Goal: Task Accomplishment & Management: Manage account settings

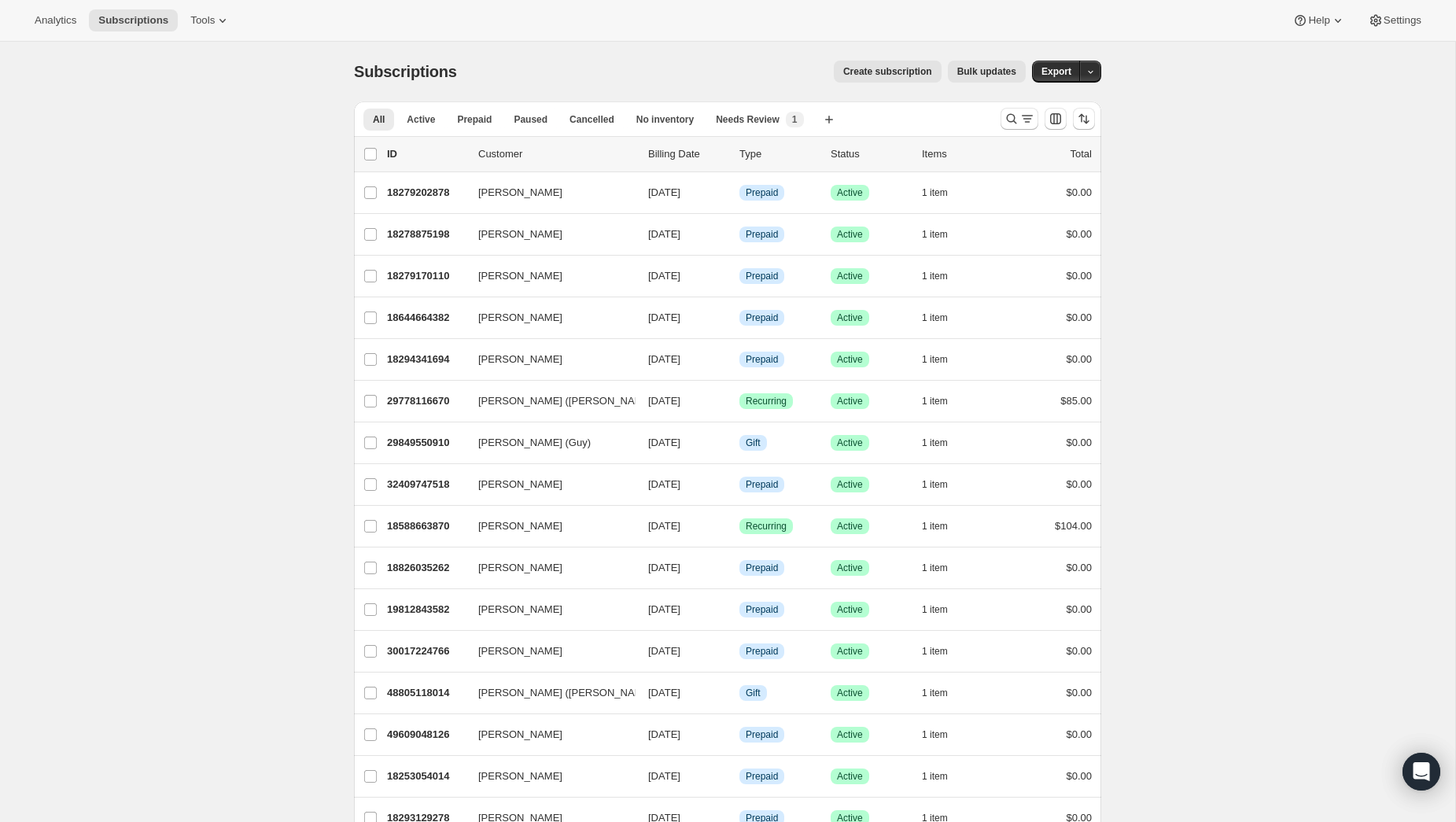
drag, startPoint x: 119, startPoint y: 159, endPoint x: 33, endPoint y: 112, distance: 98.0
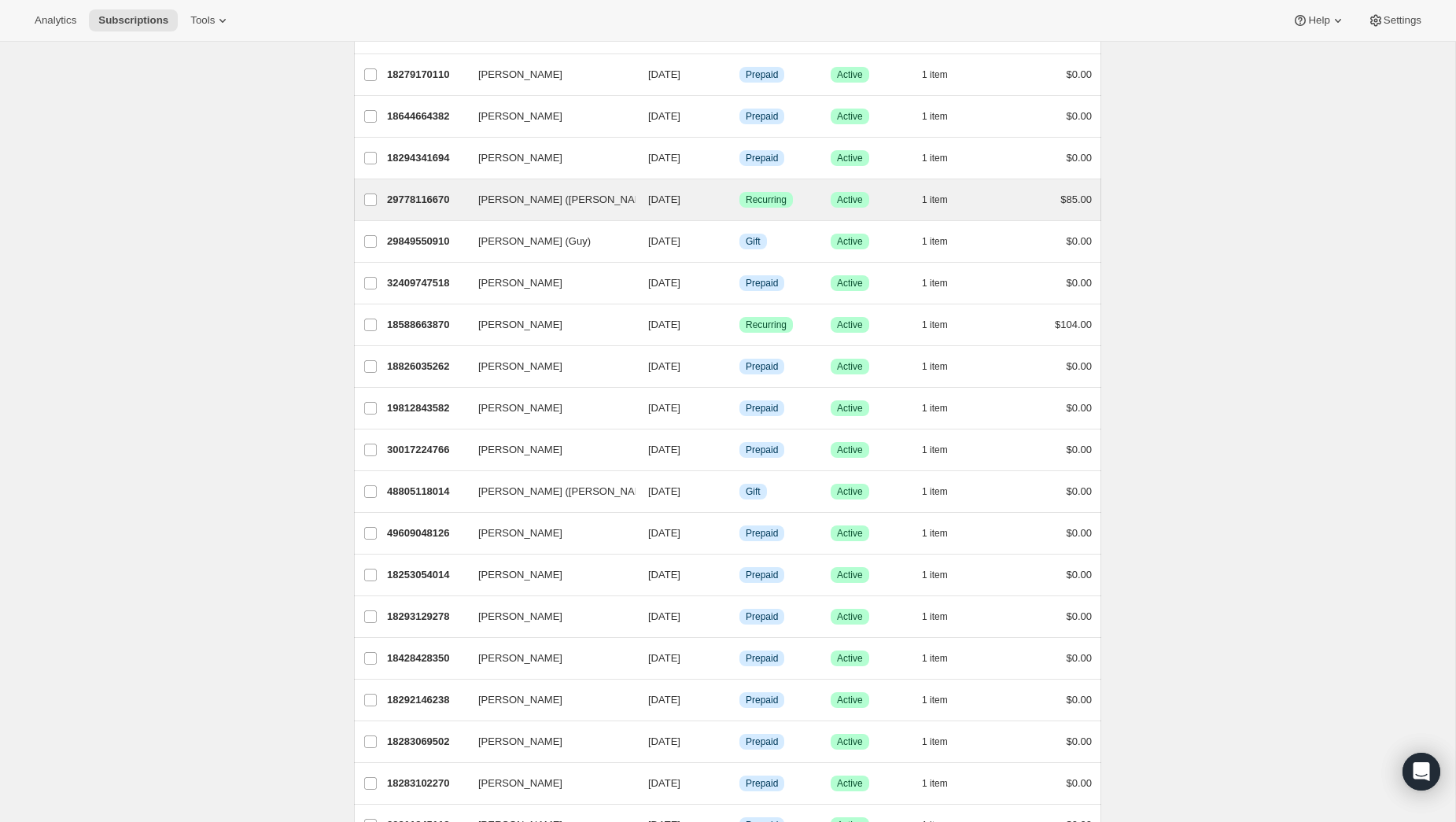
scroll to position [202, 0]
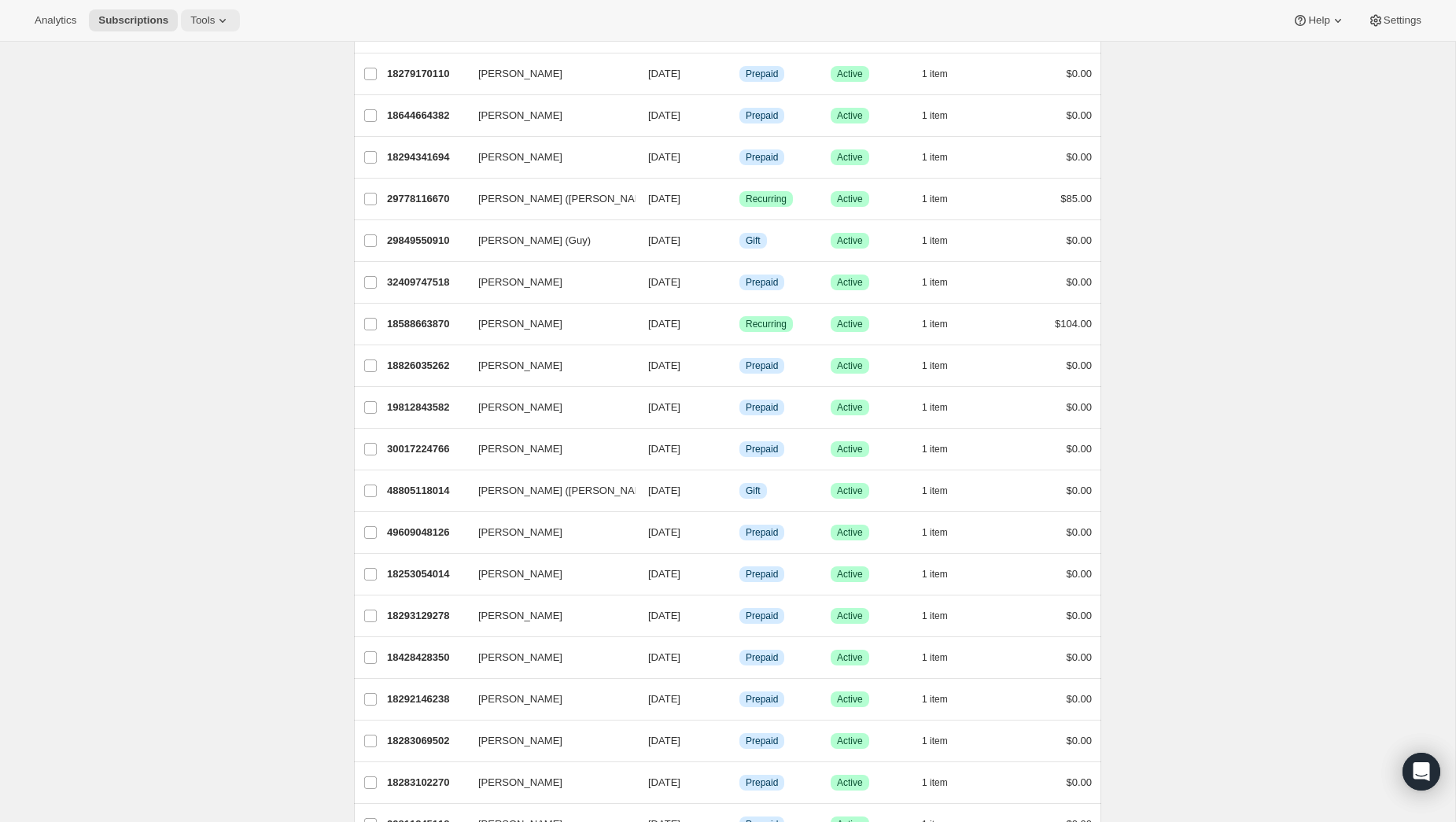
click at [207, 24] on span "Tools" at bounding box center [202, 20] width 25 height 13
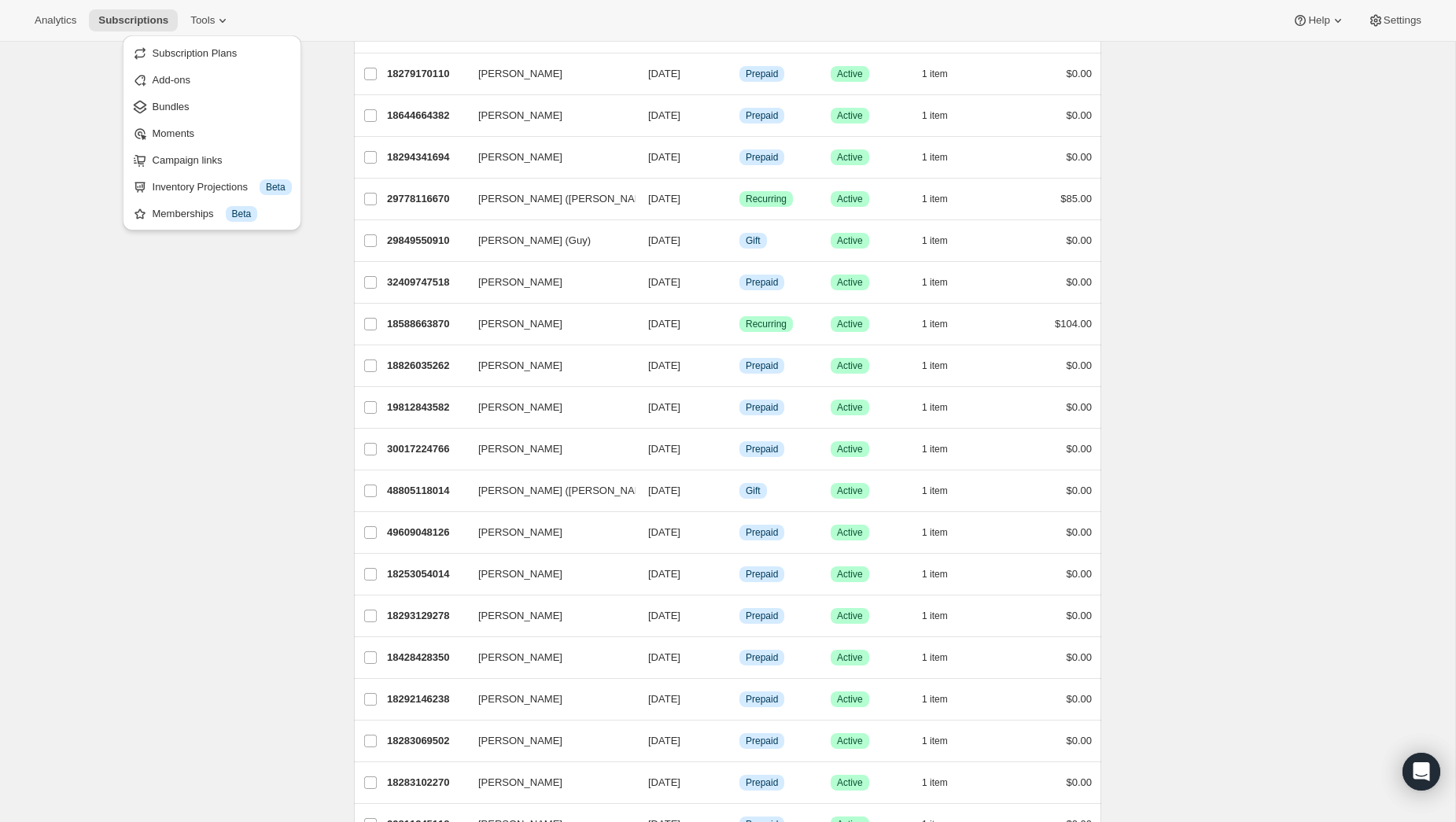
click at [194, 103] on span "Bundles" at bounding box center [222, 107] width 139 height 15
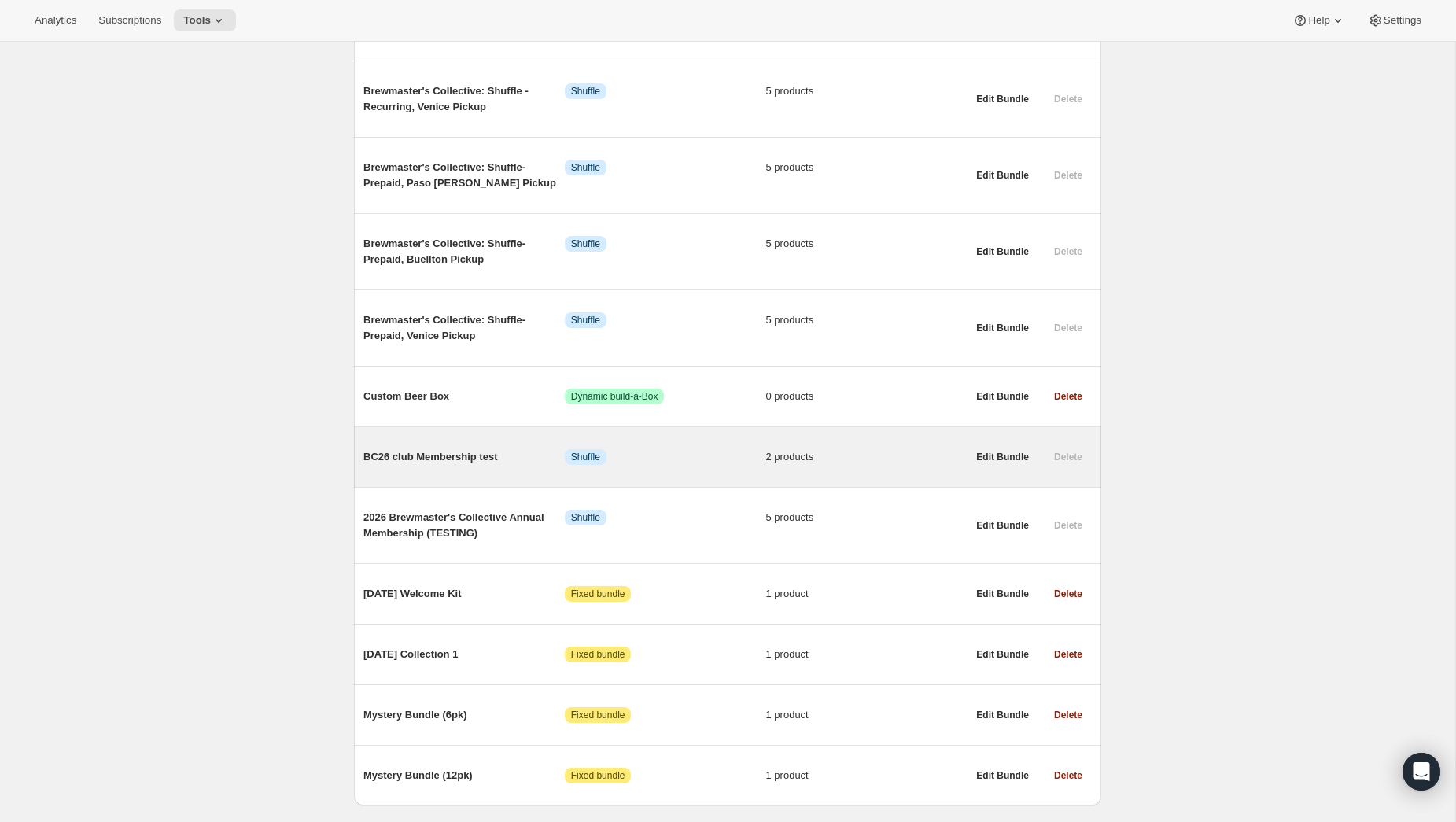
scroll to position [684, 0]
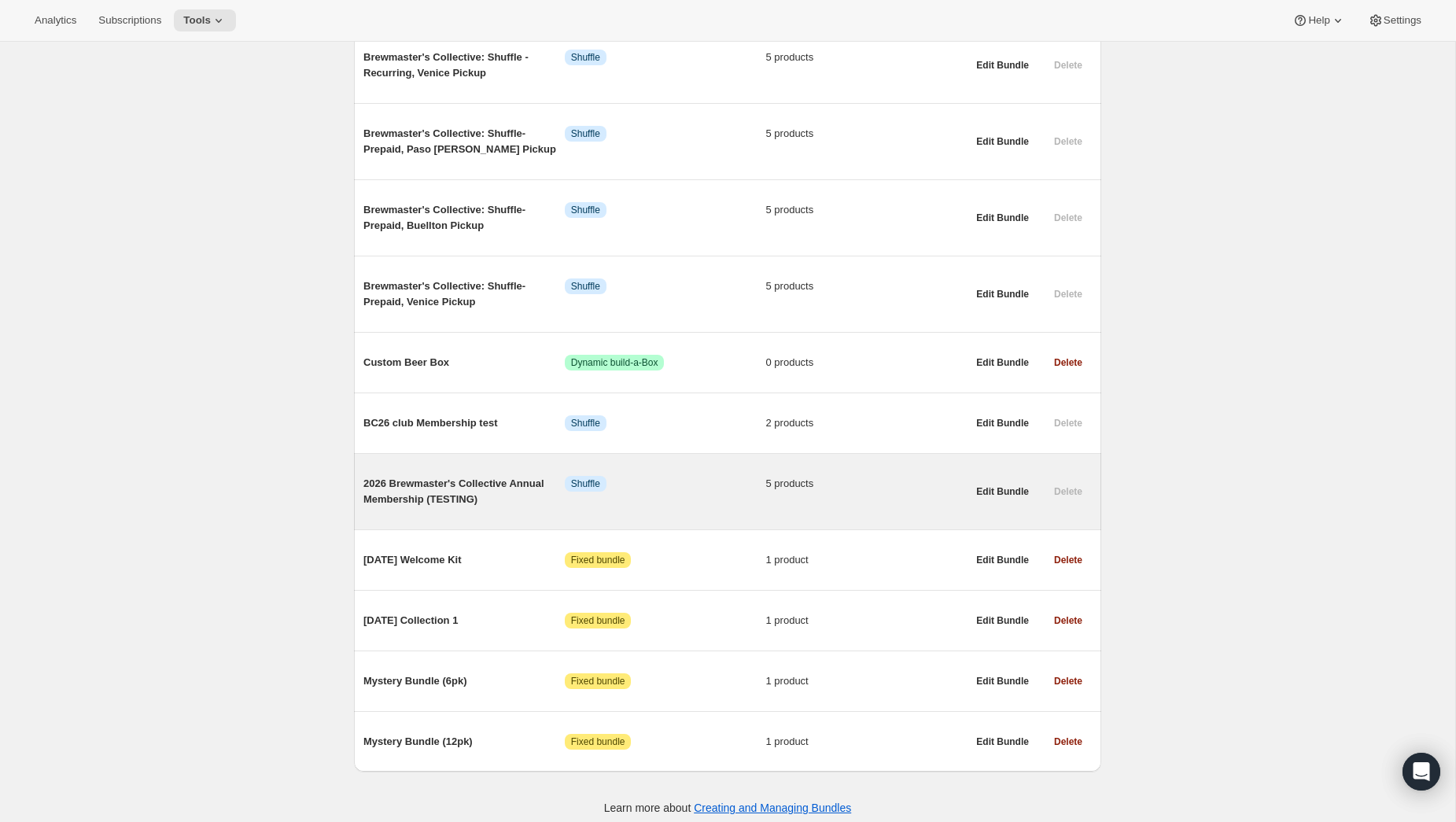
click at [414, 476] on span "2026 Brewmaster's Collective Annual Membership (TESTING)" at bounding box center [464, 491] width 201 height 32
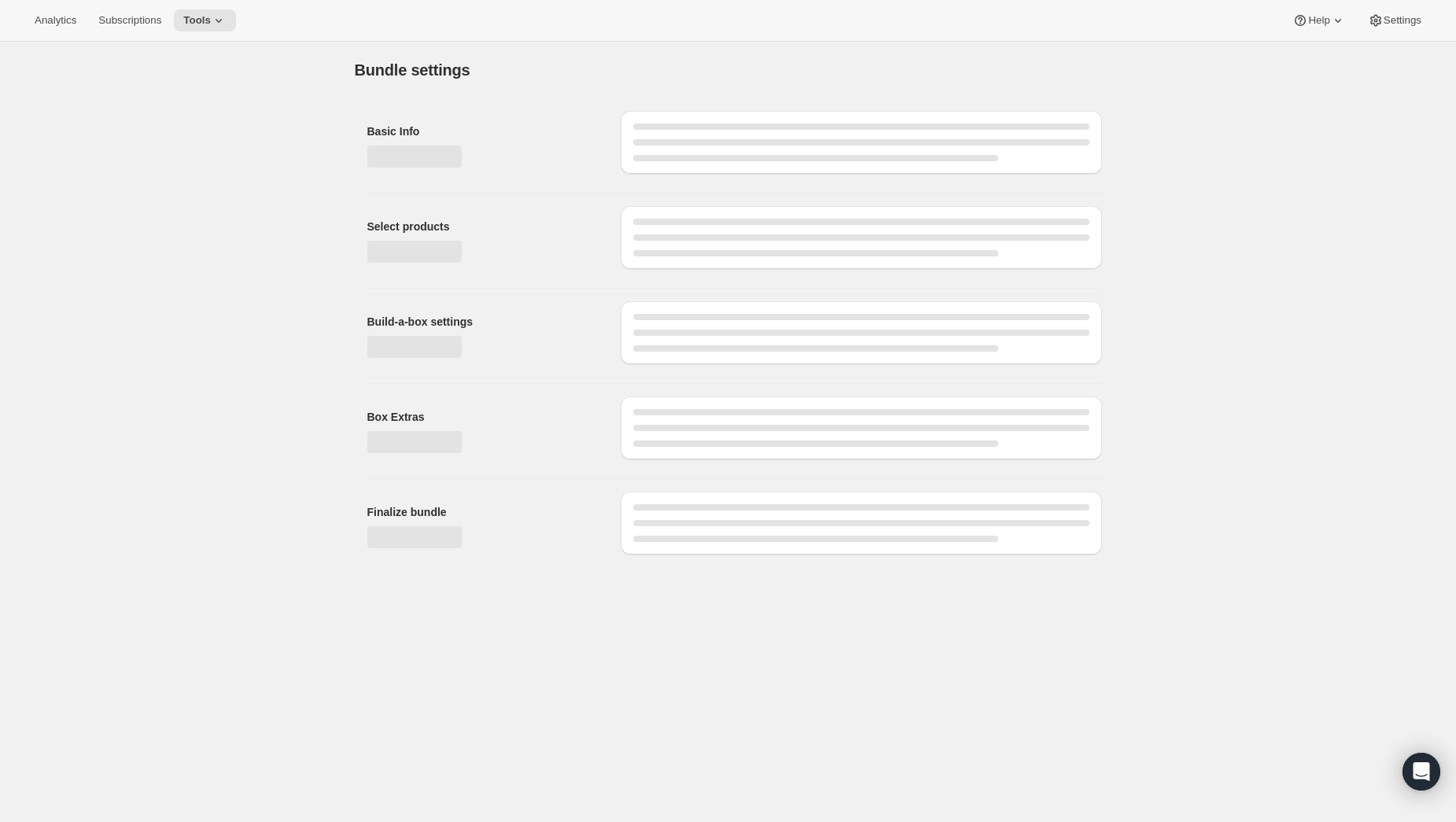
type input "2026 Brewmaster's Collective Annual Membership (TESTING)"
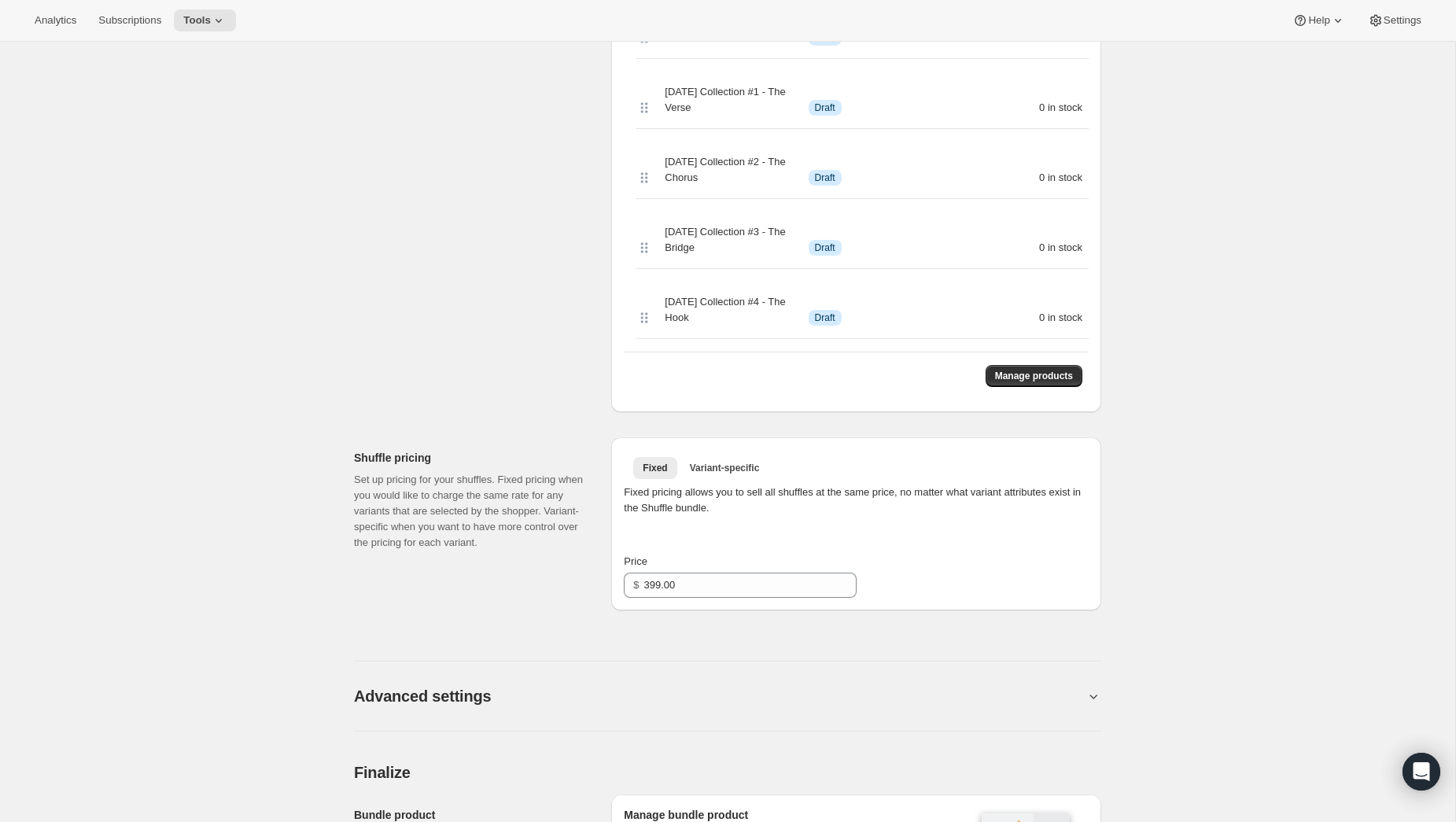
scroll to position [503, 0]
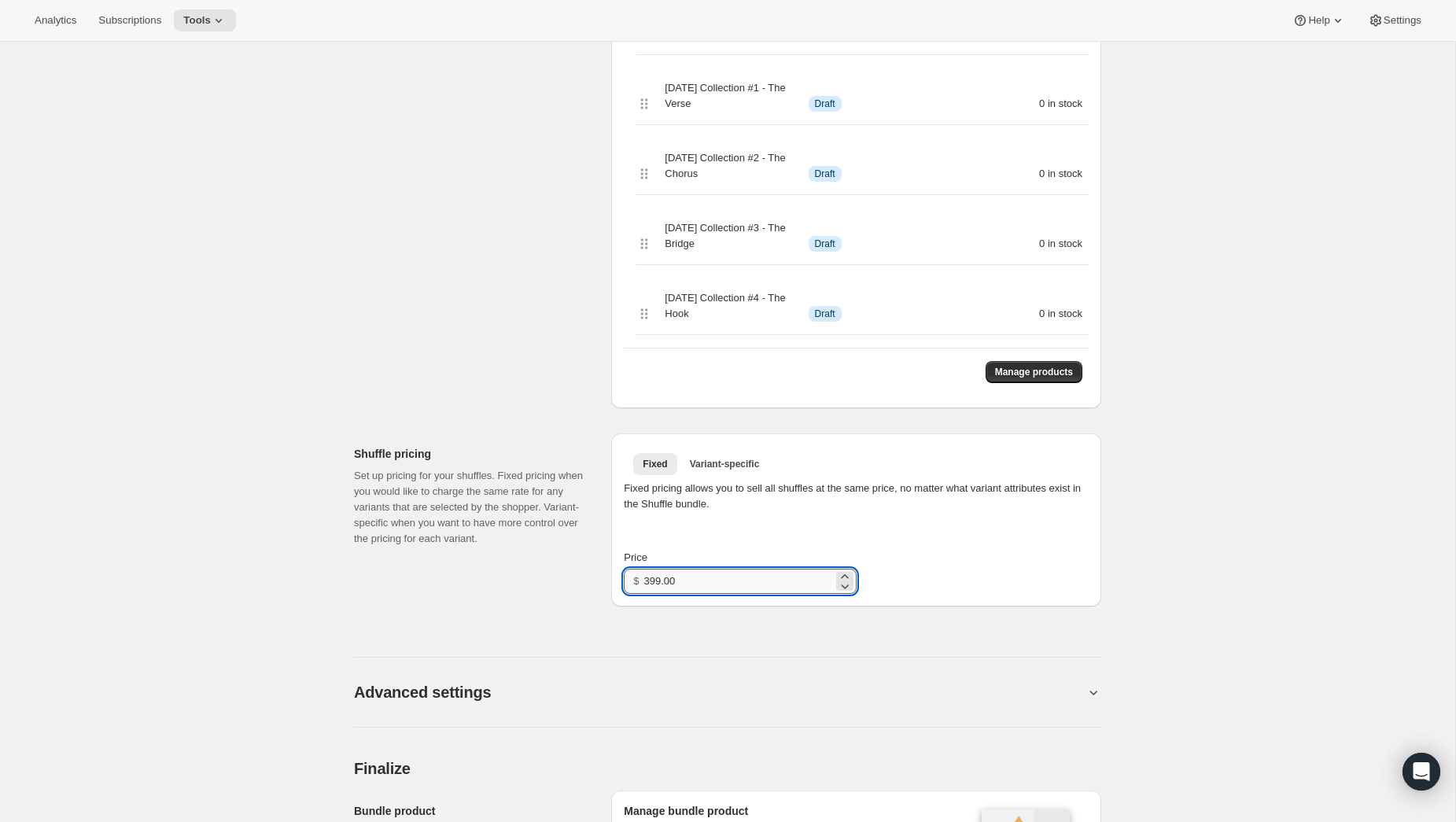
drag, startPoint x: 820, startPoint y: 582, endPoint x: 761, endPoint y: 580, distance: 59.0
click at [820, 582] on input "399.00" at bounding box center [738, 582] width 189 height 26
drag, startPoint x: 741, startPoint y: 578, endPoint x: 571, endPoint y: 567, distance: 170.4
click at [571, 566] on div "Shuffle pricing Set up pricing for your shuffles. Fixed pricing when you would …" at bounding box center [728, 513] width 747 height 186
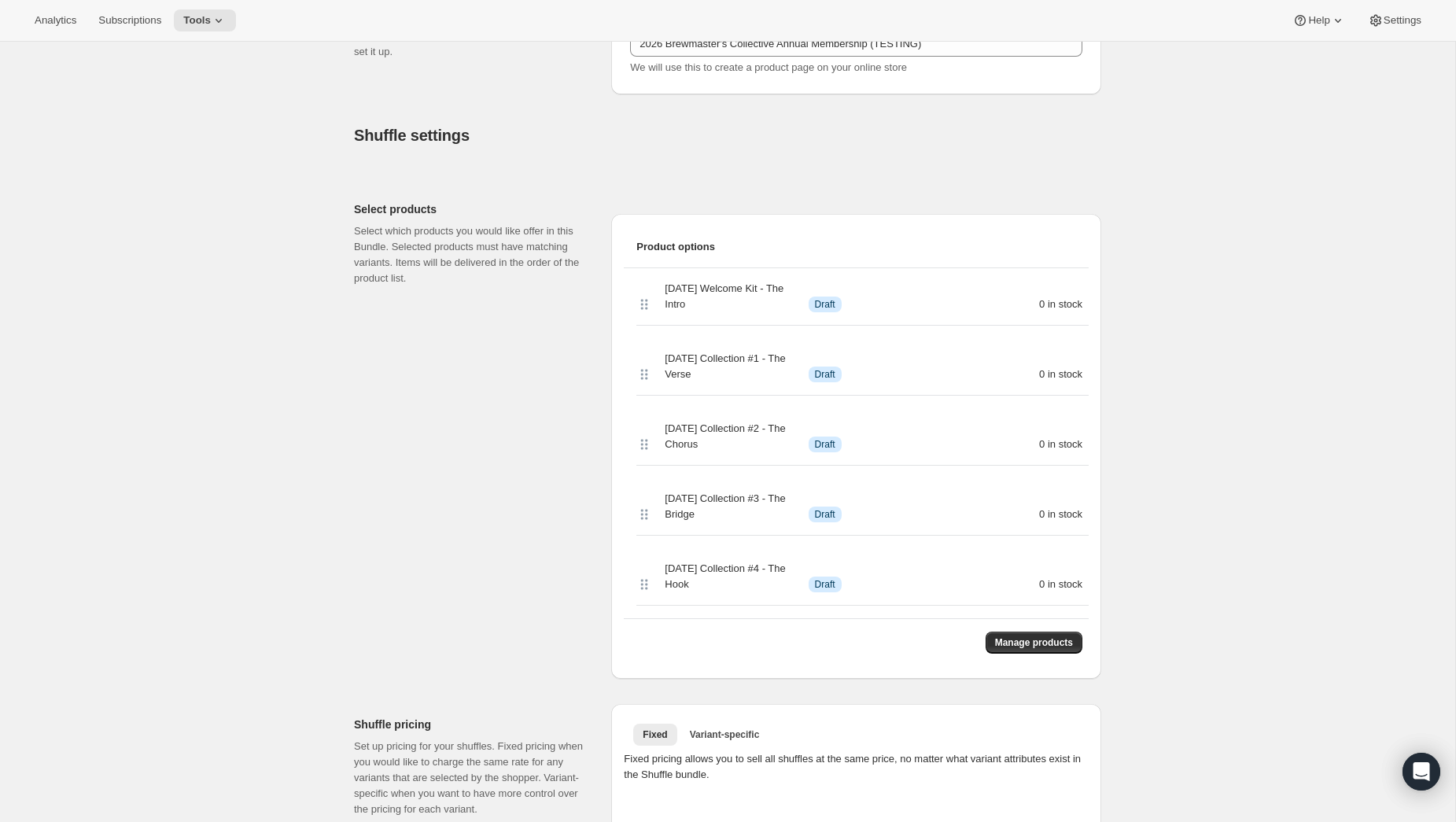
scroll to position [0, 0]
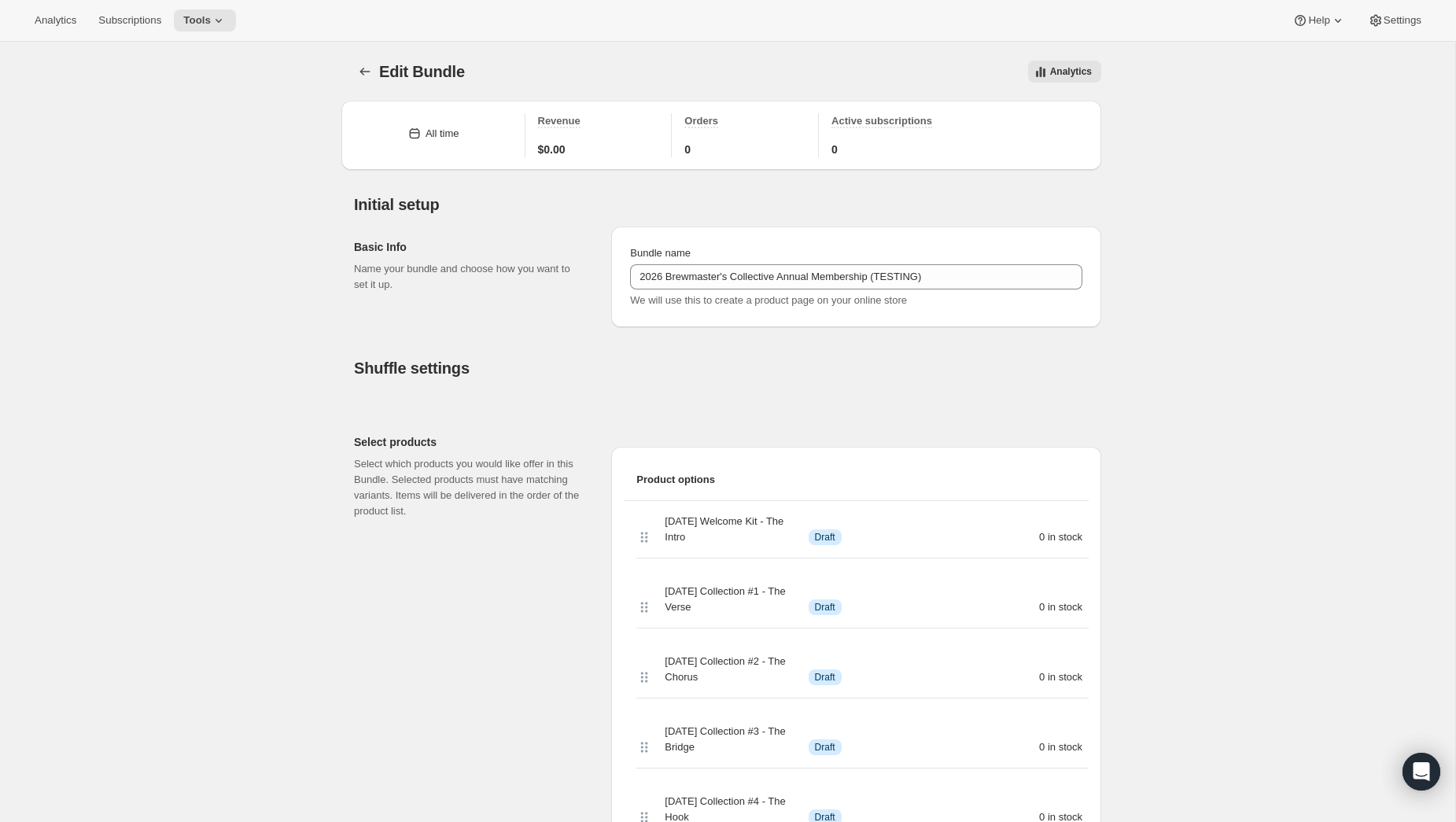
type input "1"
click at [545, 453] on div "Select products Select which products you would like offer in this Bundle. Sele…" at bounding box center [470, 477] width 232 height 85
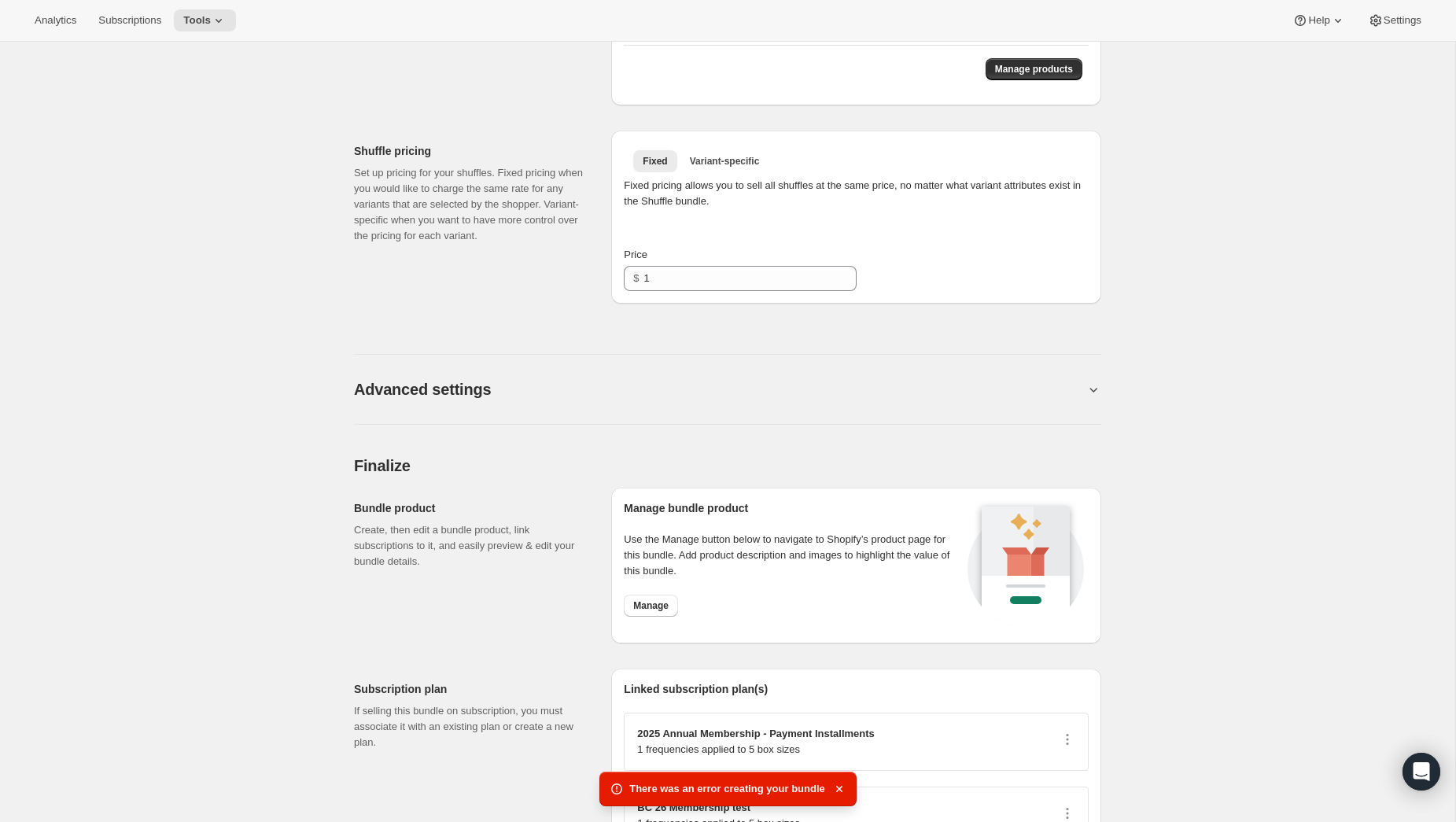
scroll to position [863, 0]
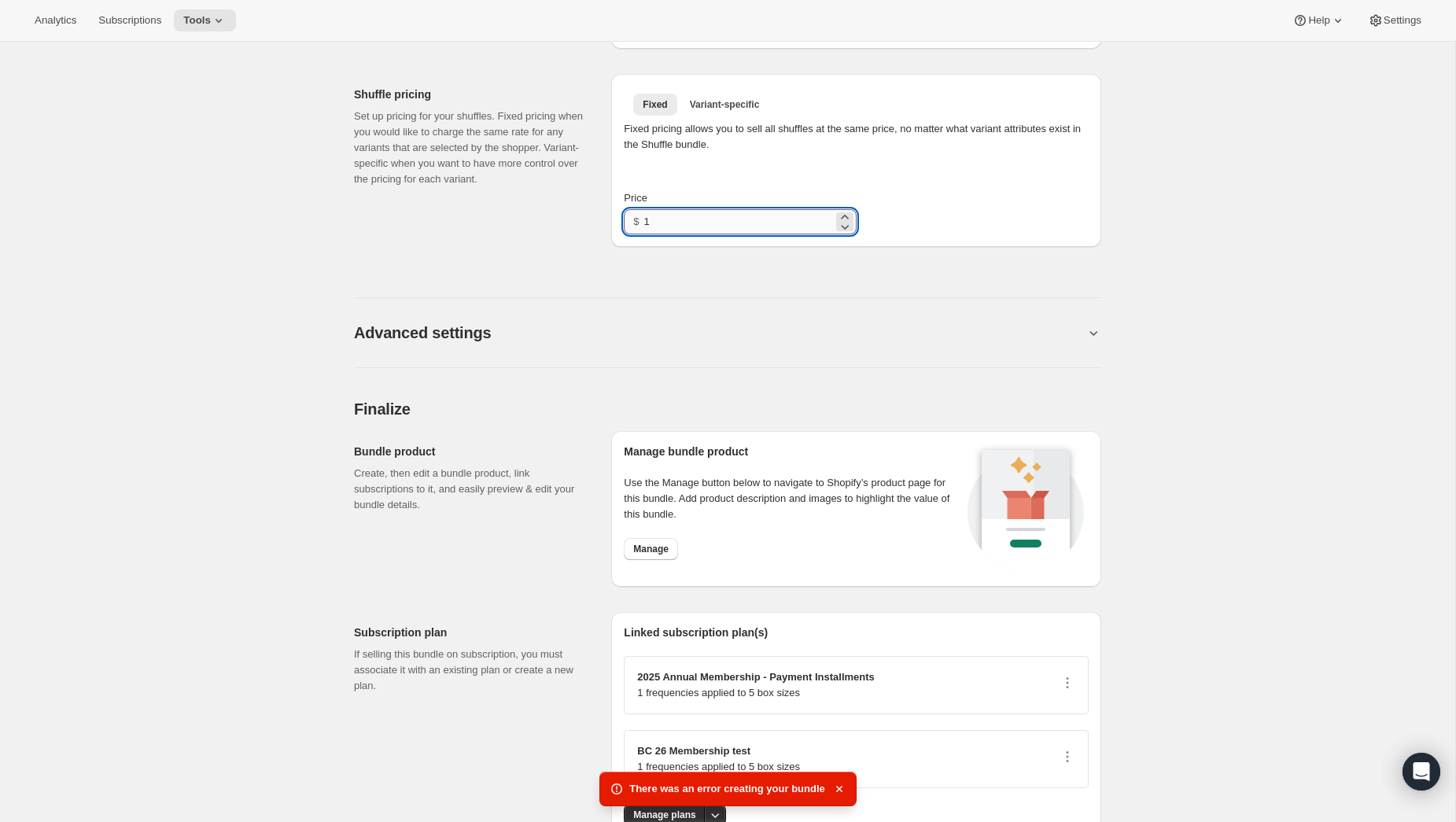
click at [671, 234] on input "1" at bounding box center [738, 222] width 189 height 26
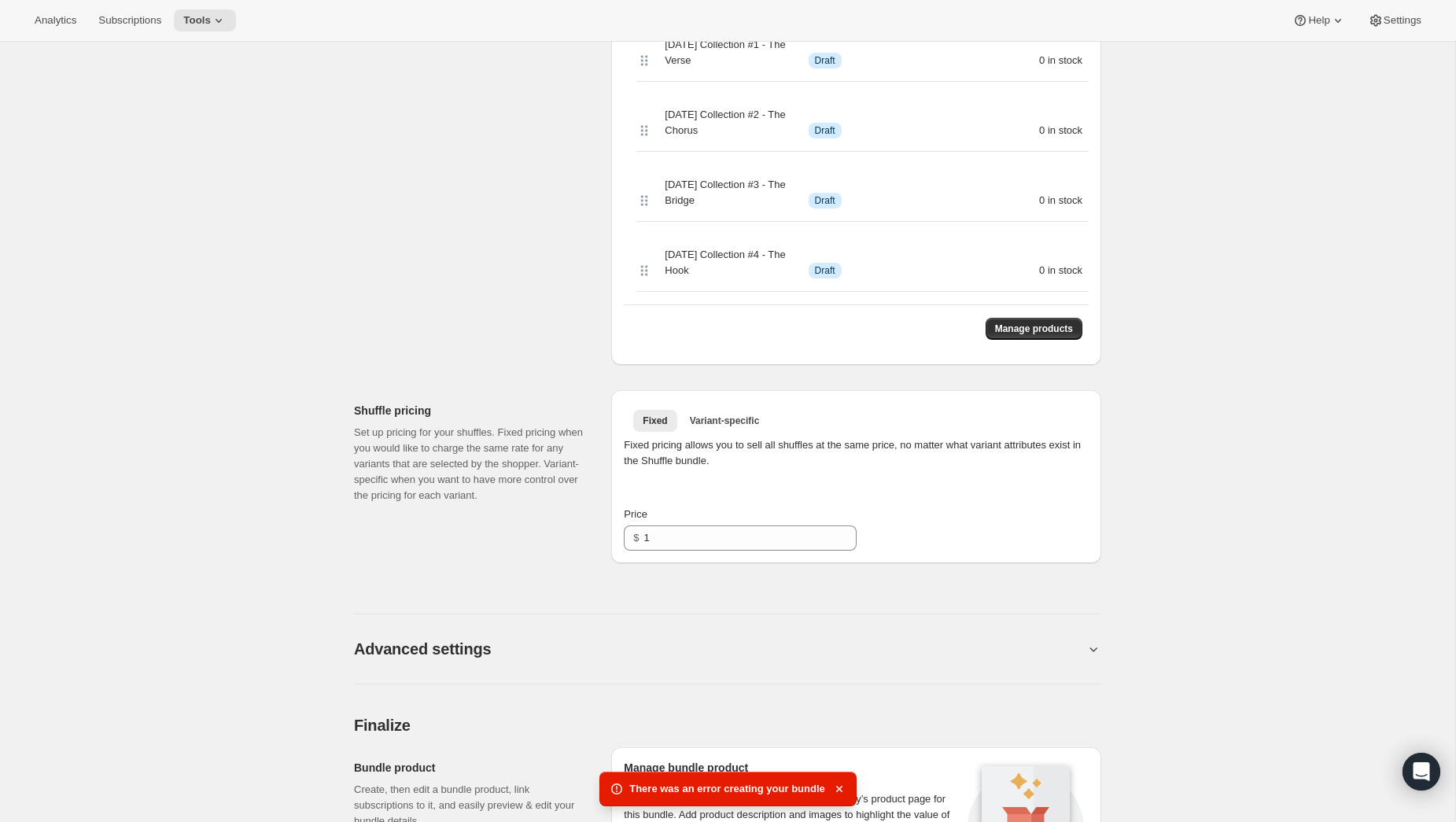
scroll to position [548, 0]
click at [1001, 445] on span "Fixed pricing allows you to sell all shuffles at the same price, no matter what…" at bounding box center [852, 451] width 457 height 27
click at [742, 419] on span "Variant-specific" at bounding box center [725, 419] width 70 height 13
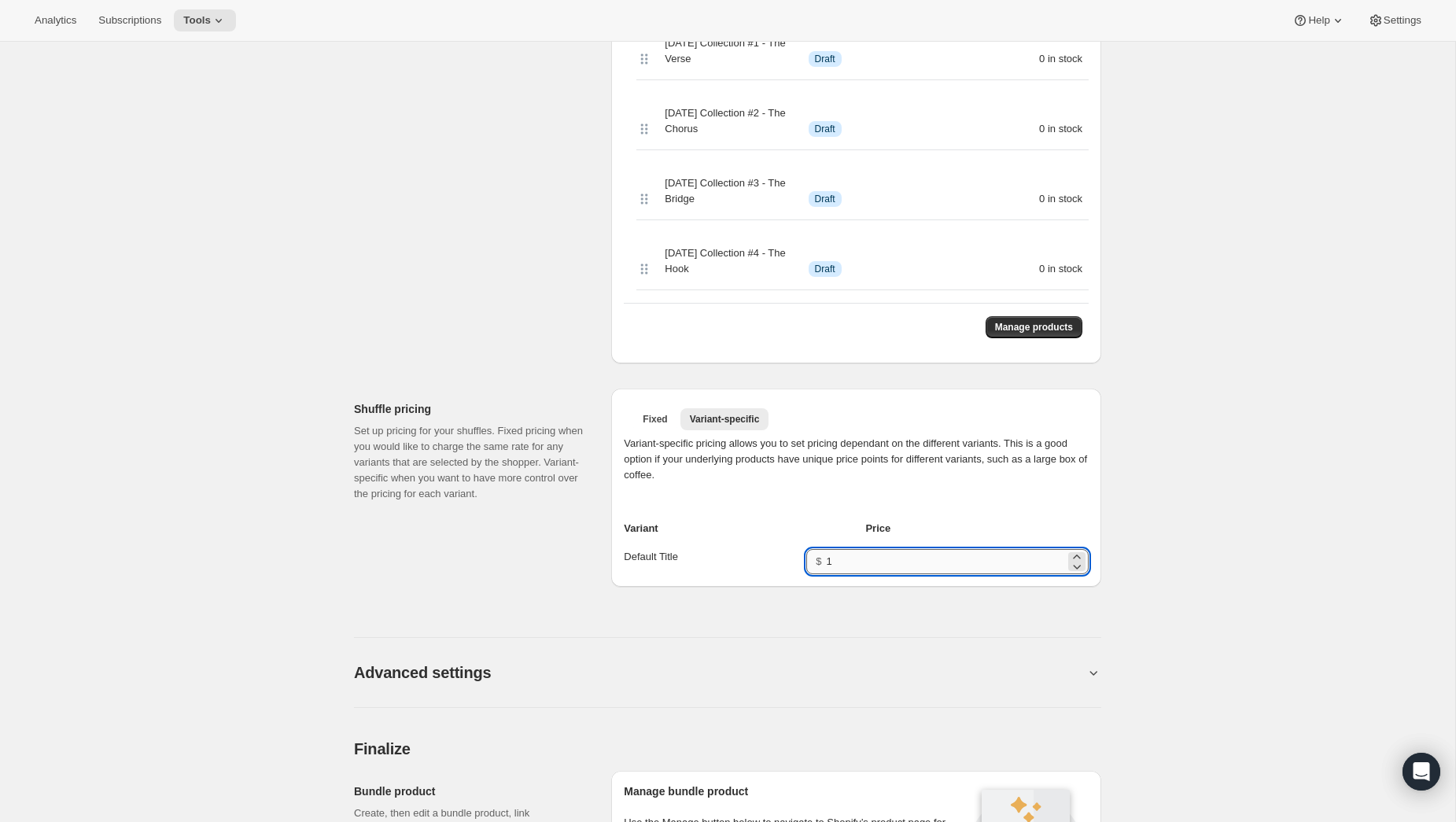
click at [865, 568] on input "1" at bounding box center [945, 562] width 238 height 26
click at [862, 557] on input "1" at bounding box center [945, 562] width 238 height 26
drag, startPoint x: 832, startPoint y: 567, endPoint x: 821, endPoint y: 567, distance: 11.0
click at [820, 567] on div "$ 1" at bounding box center [947, 562] width 282 height 26
click at [888, 566] on input "1" at bounding box center [945, 562] width 238 height 26
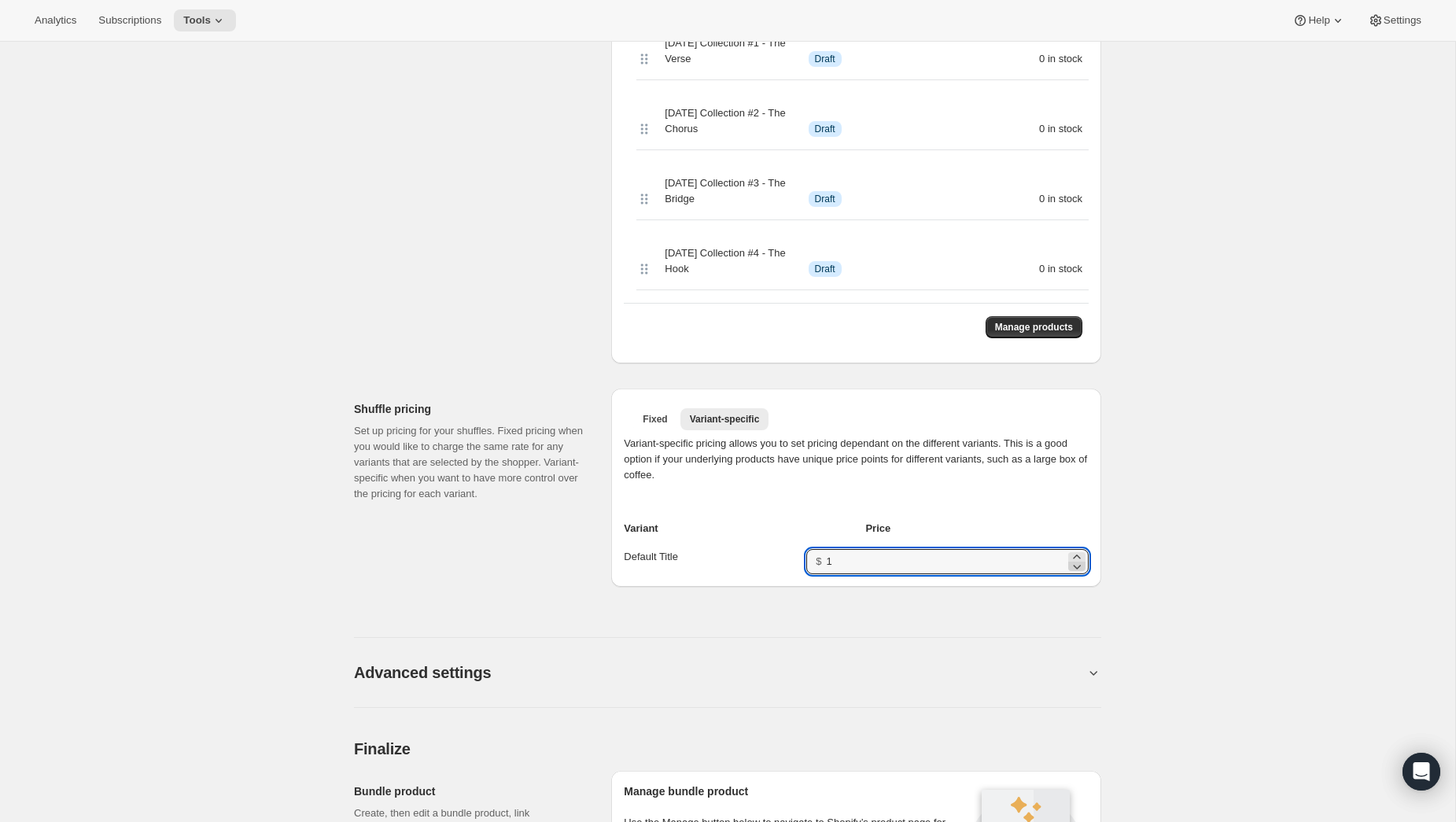
click at [1080, 559] on icon at bounding box center [1076, 566] width 15 height 15
click at [1079, 561] on icon at bounding box center [1076, 566] width 15 height 15
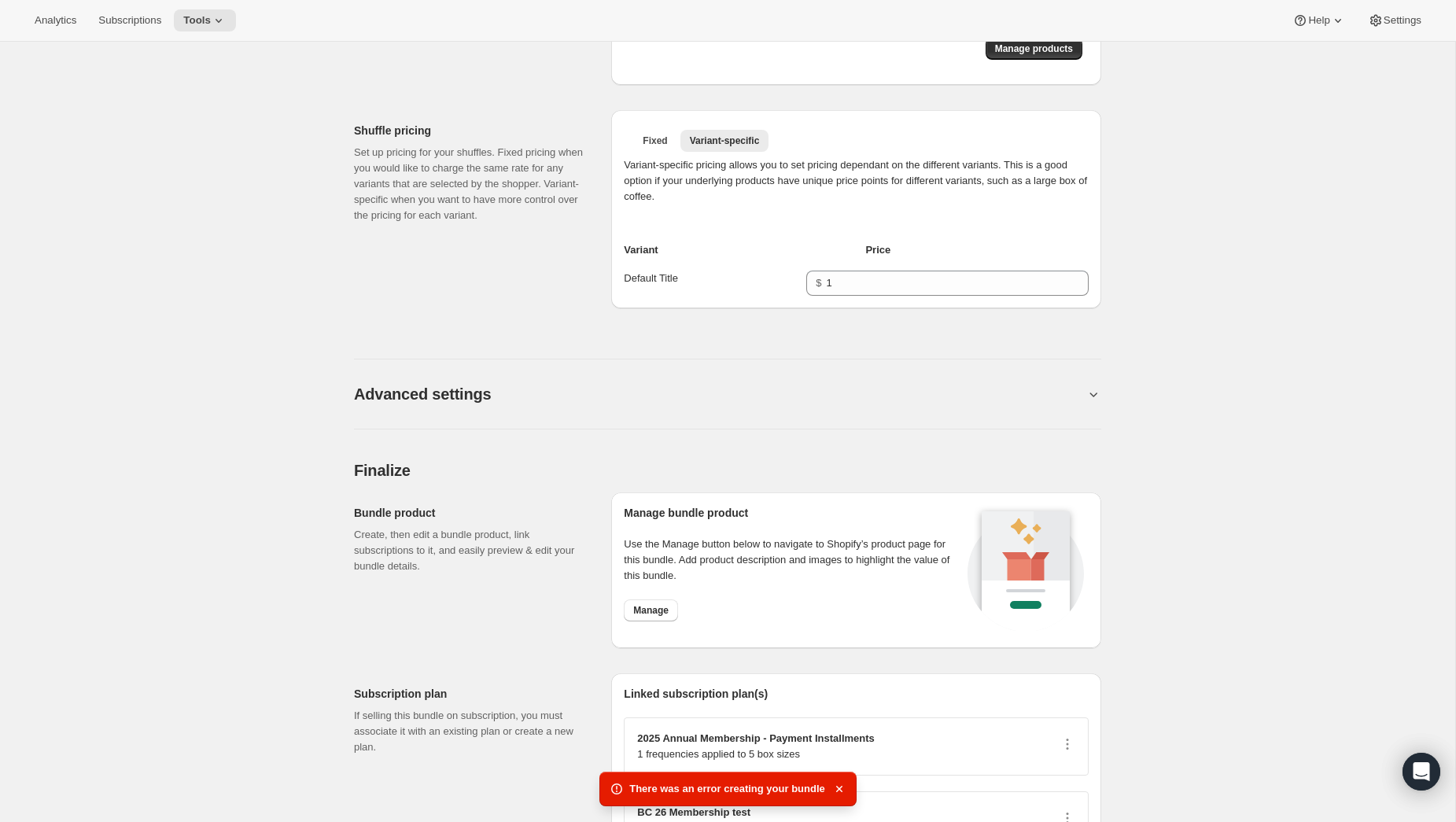
scroll to position [889, 0]
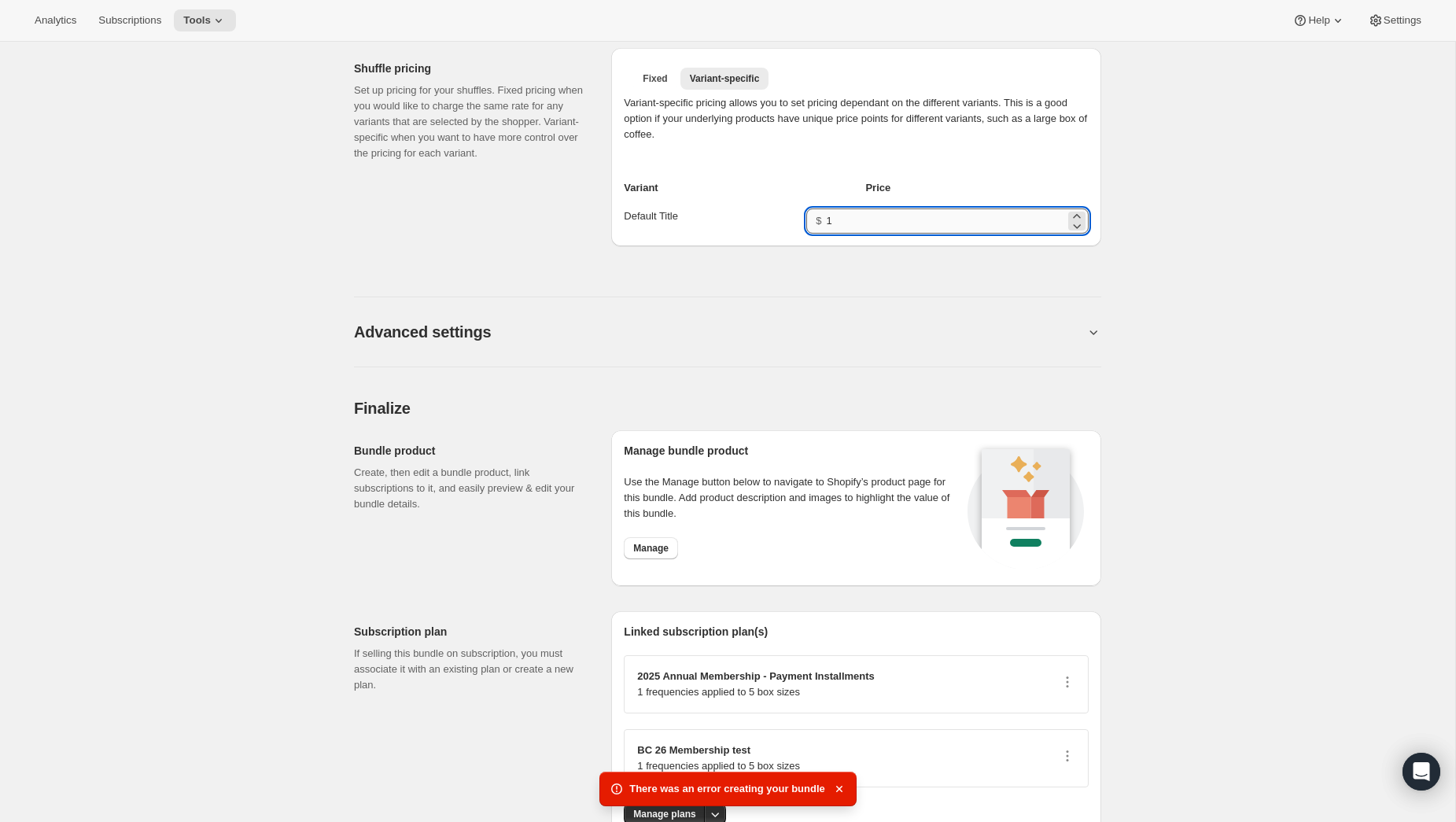
click at [834, 226] on input "1" at bounding box center [945, 221] width 238 height 26
drag, startPoint x: 869, startPoint y: 220, endPoint x: 803, endPoint y: 224, distance: 66.1
click at [803, 224] on div "Default Title Price for Default Title $ 1" at bounding box center [856, 221] width 465 height 26
click at [851, 227] on input "3" at bounding box center [945, 217] width 238 height 26
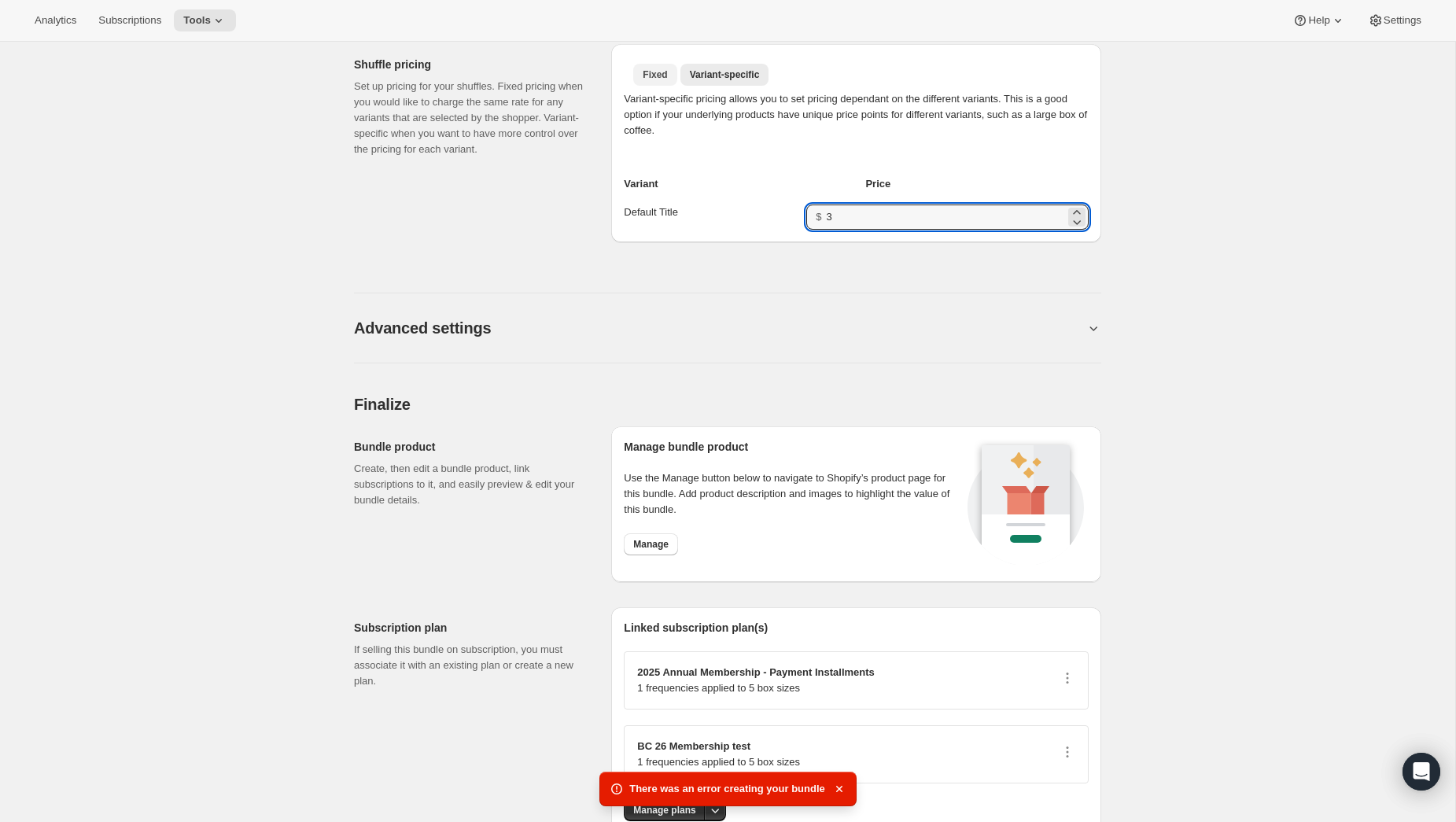
type input "3"
click at [652, 72] on span "Fixed" at bounding box center [654, 74] width 25 height 13
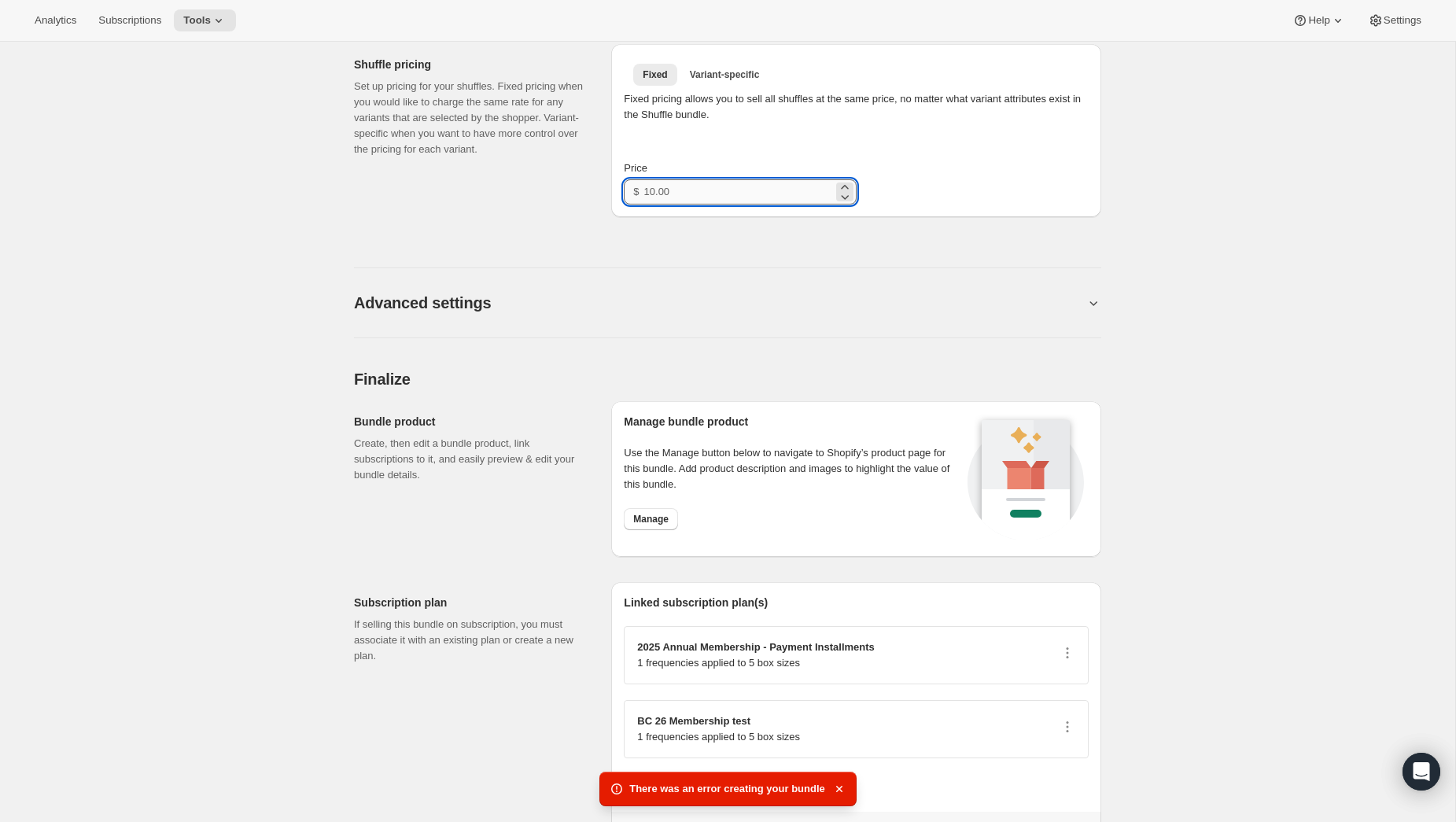
click at [734, 194] on input "Price" at bounding box center [738, 192] width 189 height 26
click at [868, 122] on div "Fixed pricing allows you to sell all shuffles at the same price, no matter what…" at bounding box center [856, 107] width 465 height 32
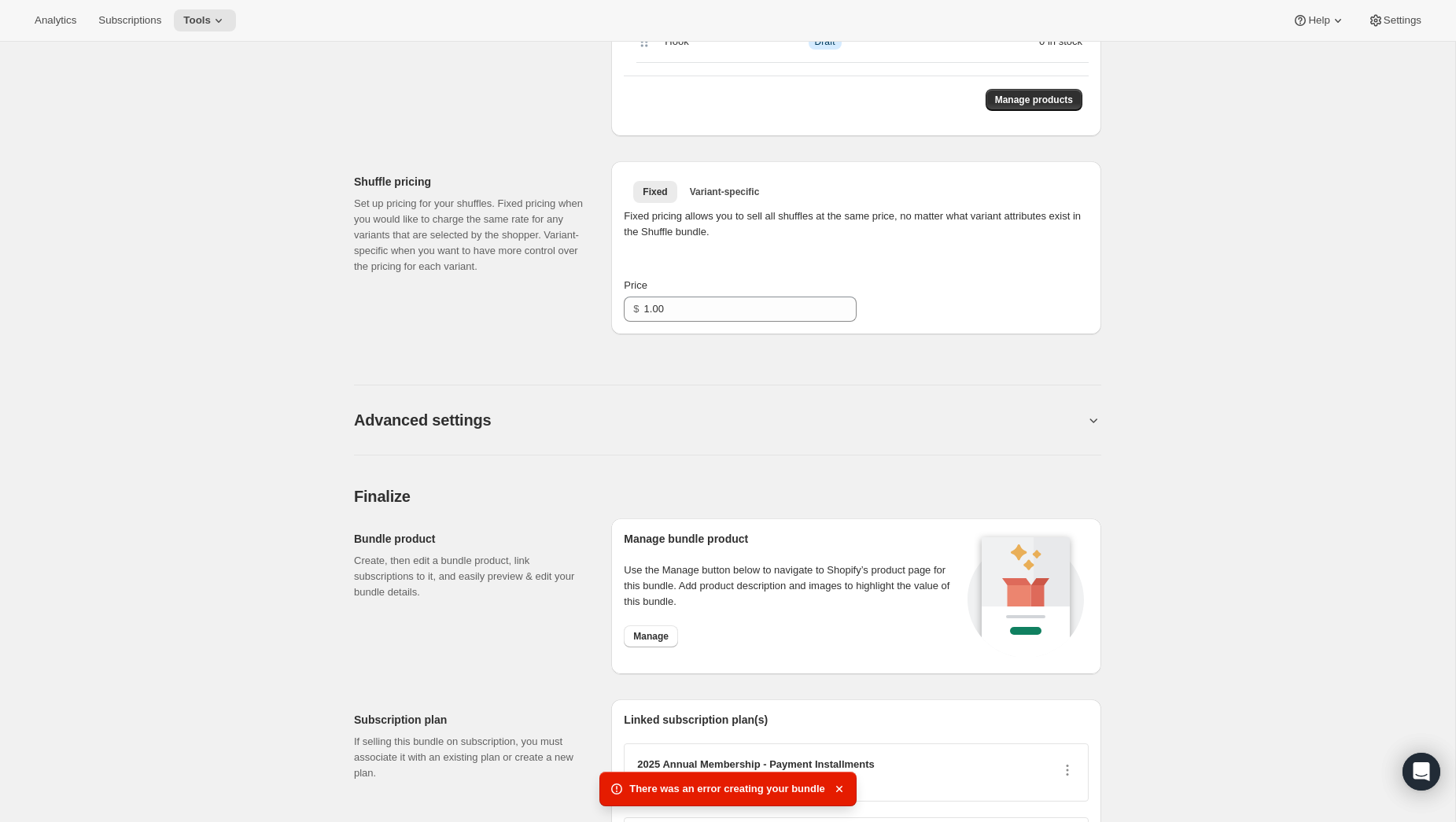
scroll to position [965, 0]
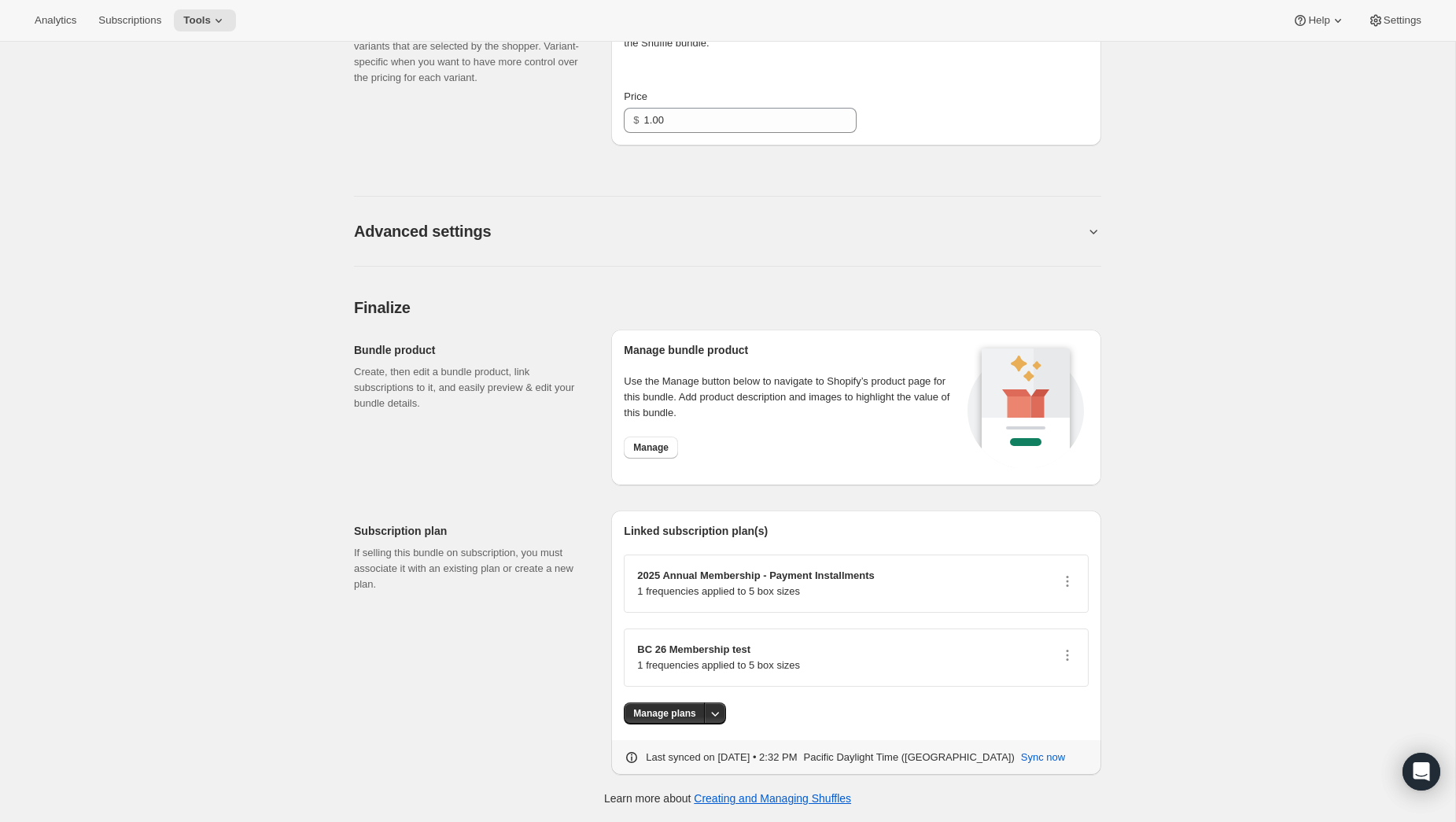
click at [757, 659] on p "1 frequencies applied to 5 box sizes" at bounding box center [718, 665] width 163 height 15
click at [709, 639] on div "BC 26 Membership test 1 frequencies applied to 5 box sizes" at bounding box center [856, 657] width 465 height 58
drag, startPoint x: 1071, startPoint y: 645, endPoint x: 1064, endPoint y: 651, distance: 9.2
click at [1071, 645] on div "BC 26 Membership test 1 frequencies applied to 5 box sizes" at bounding box center [856, 657] width 438 height 32
click at [1059, 662] on icon "button" at bounding box center [1067, 655] width 15 height 15
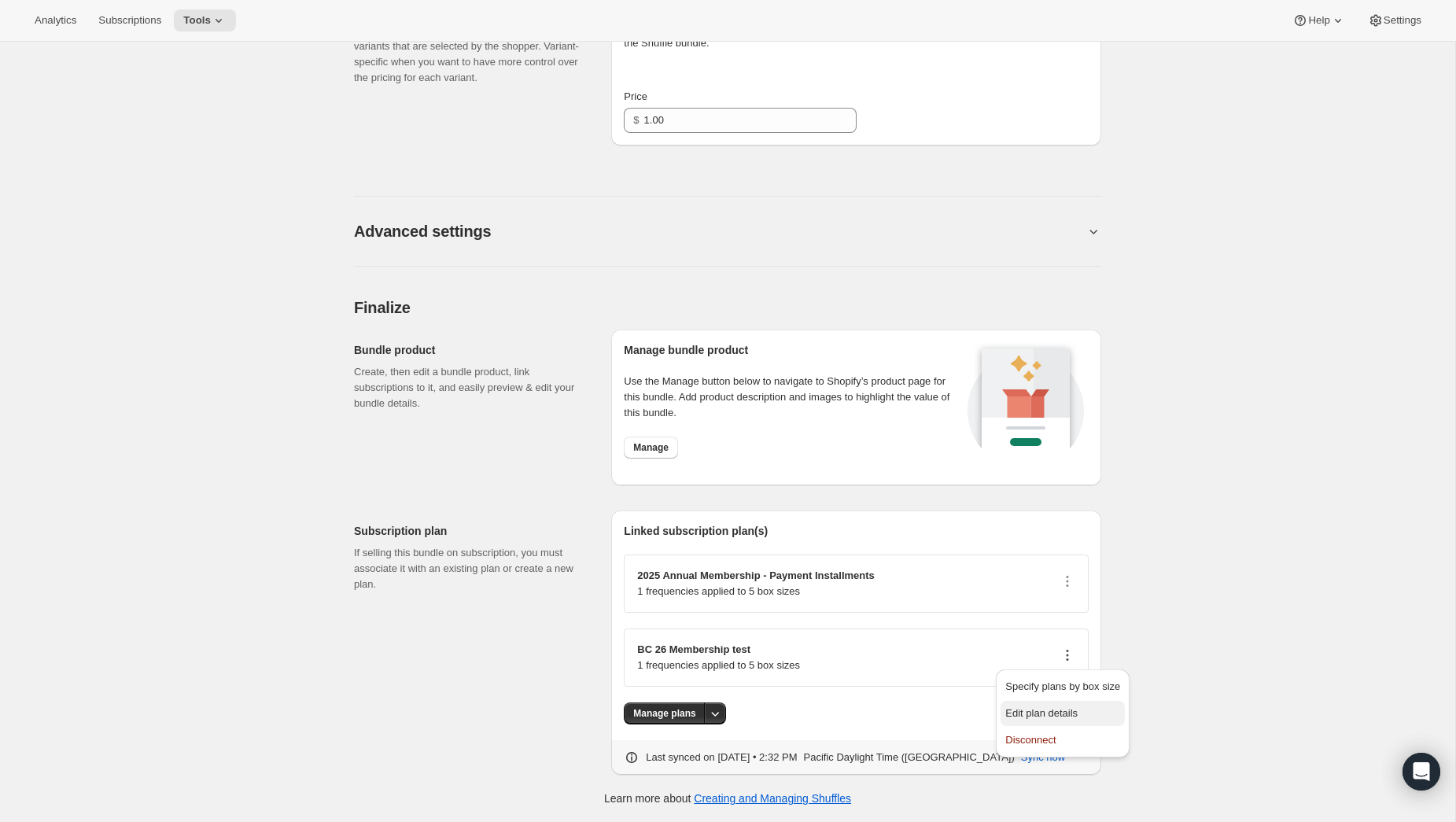
click at [1063, 707] on span "Edit plan details" at bounding box center [1041, 713] width 73 height 12
type input "399.00"
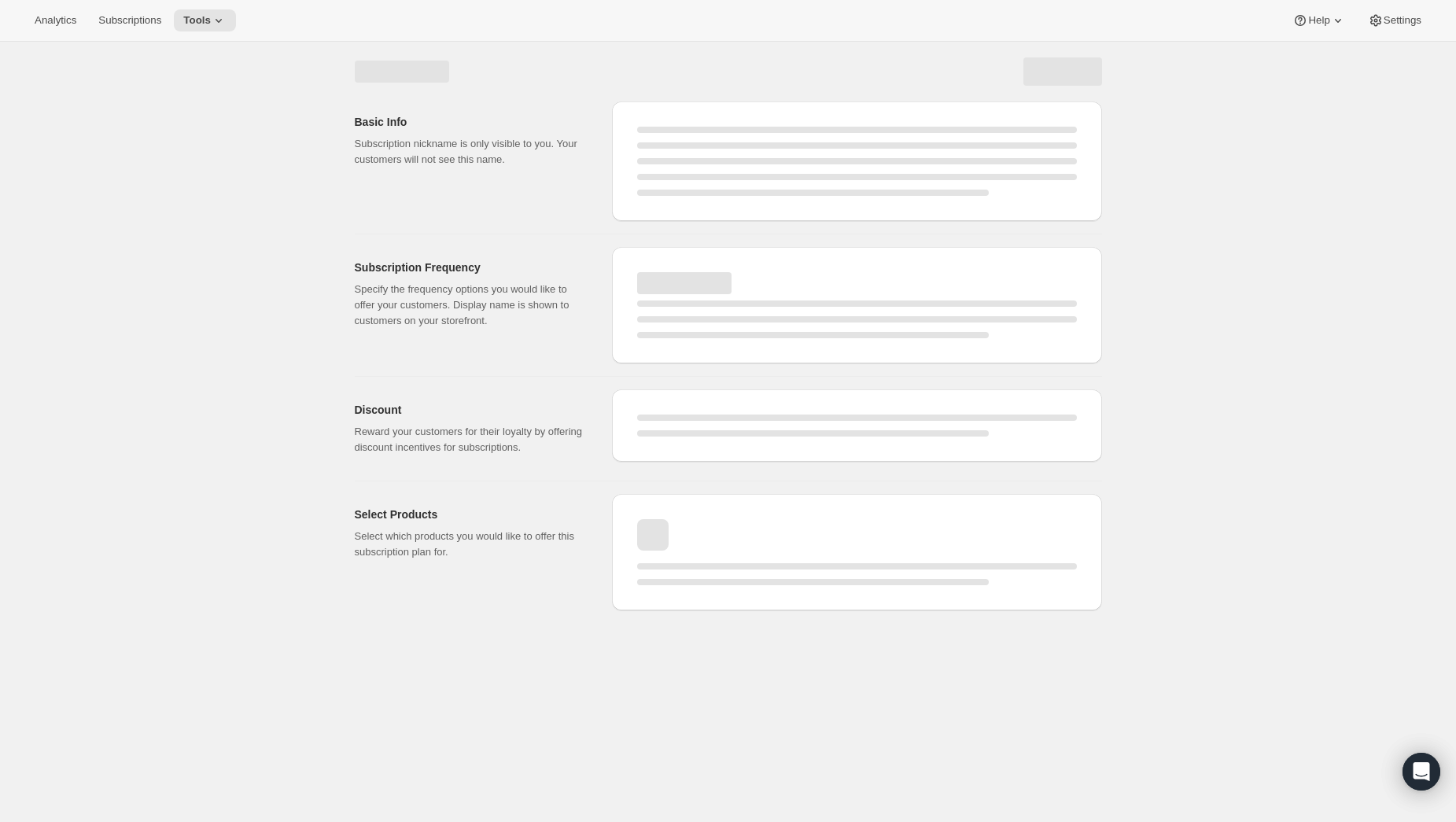
select select "WEEK"
select select "MONTH"
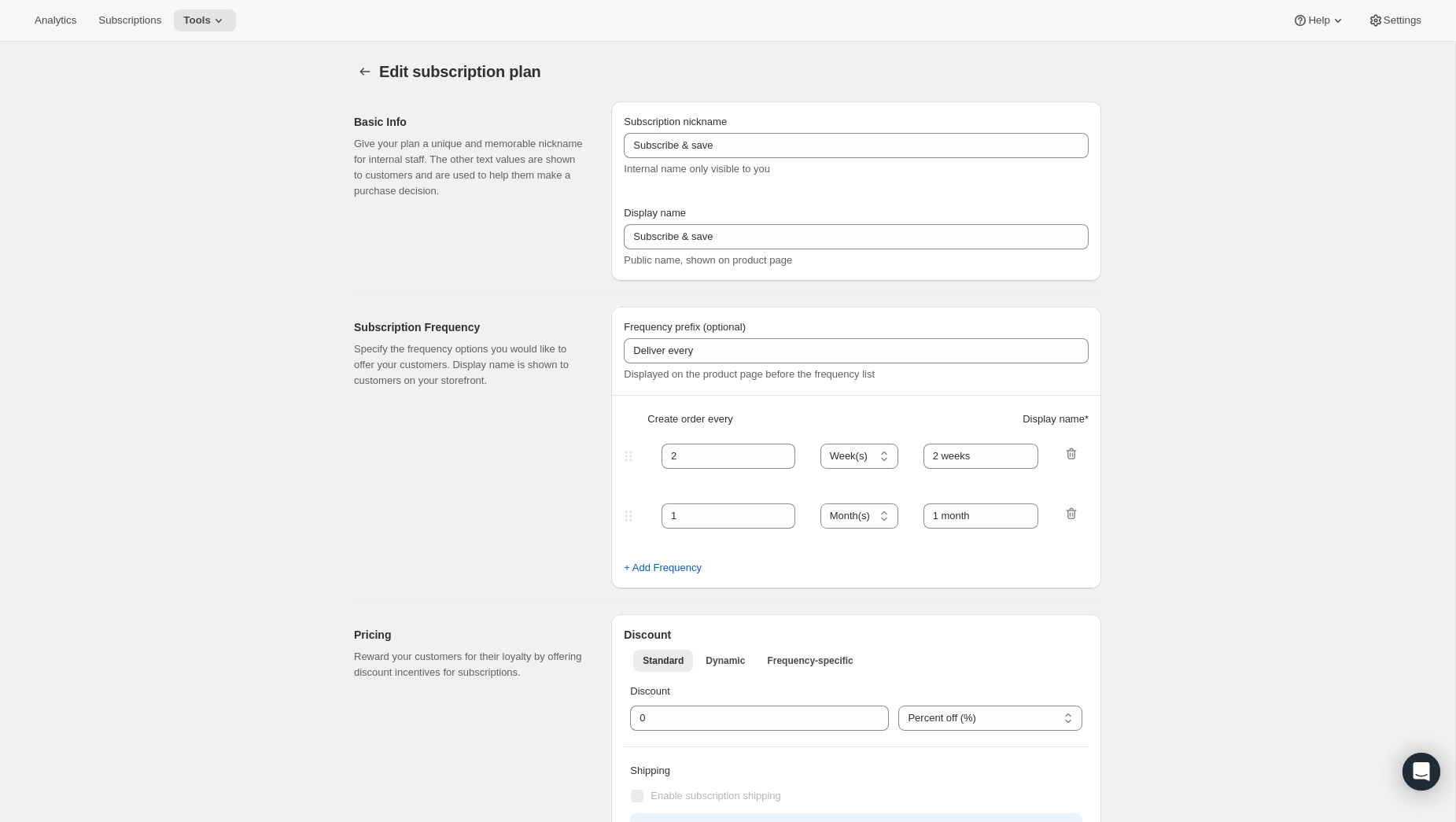
type input "BC 26 Membership test"
type input "4 Drops Annually"
type input "12"
type input "4 Collections"
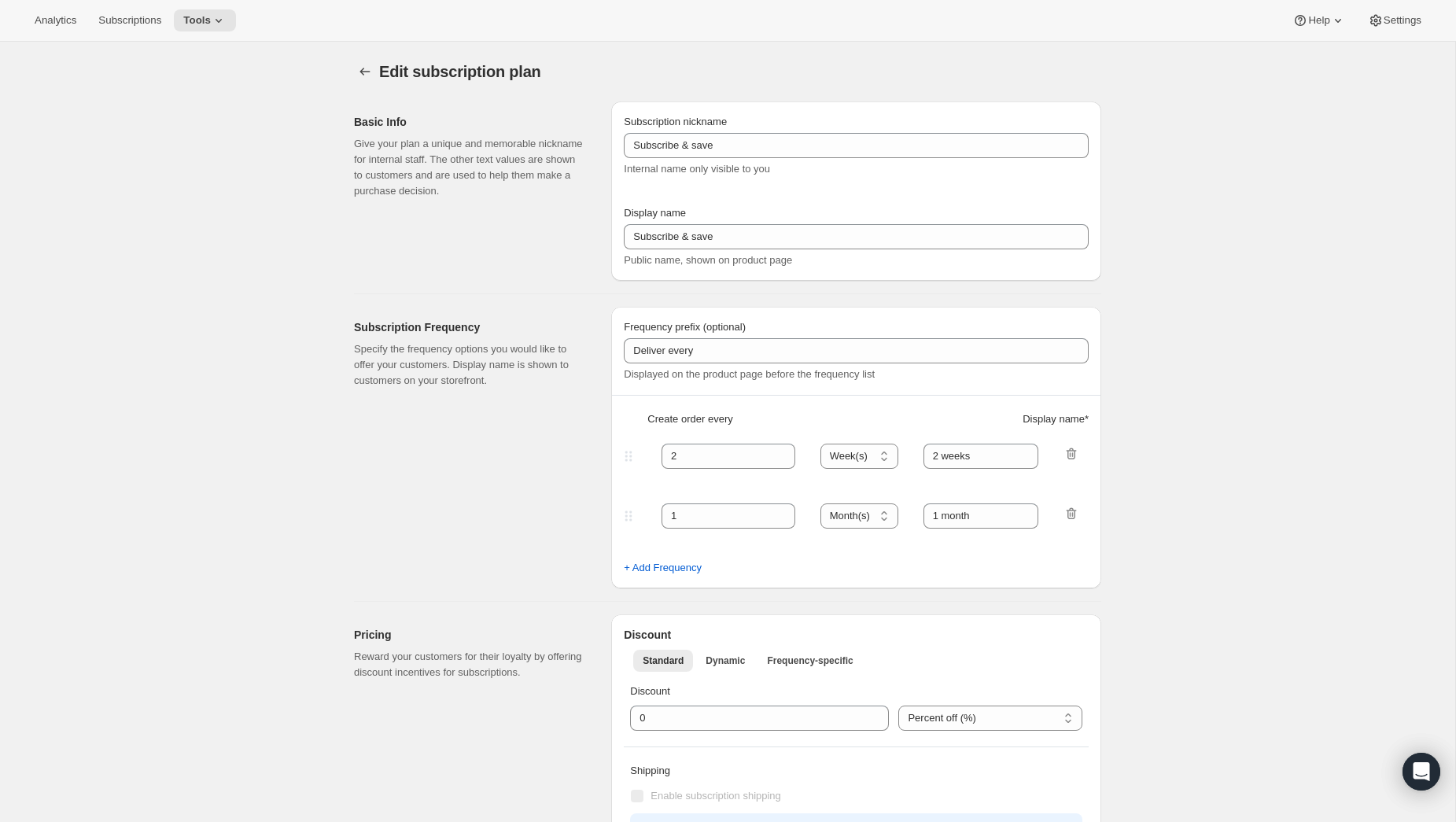
checkbox input "true"
select select "YEARDAY"
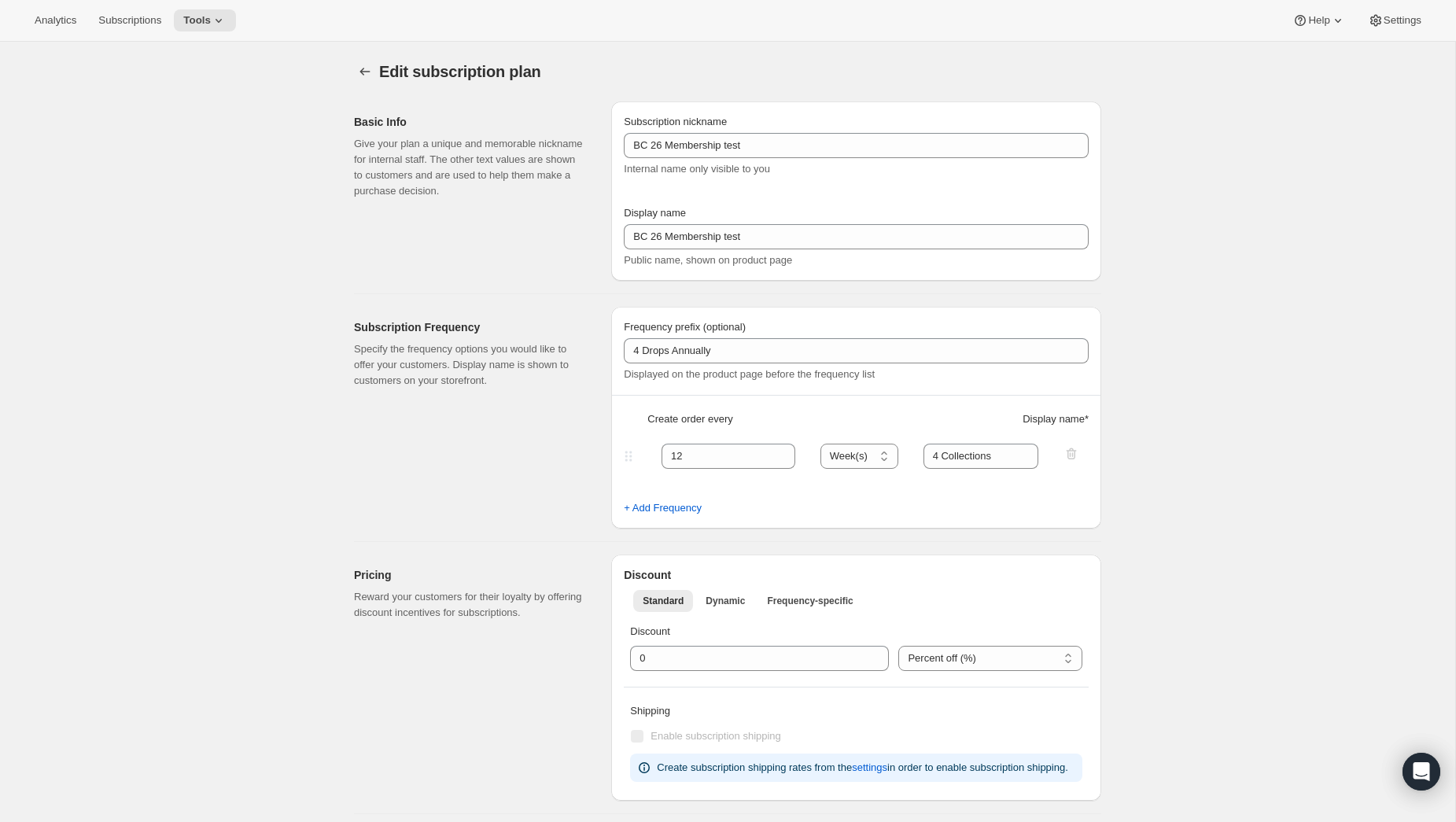
scroll to position [47, 0]
